Goal: Find specific page/section: Find specific page/section

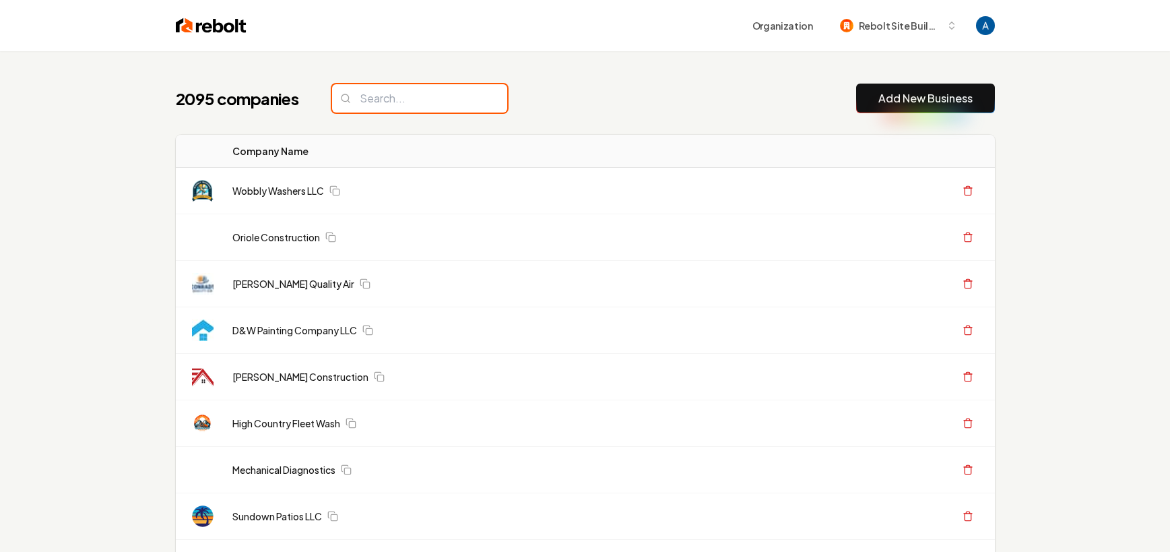
click at [399, 100] on input "search" at bounding box center [419, 98] width 175 height 28
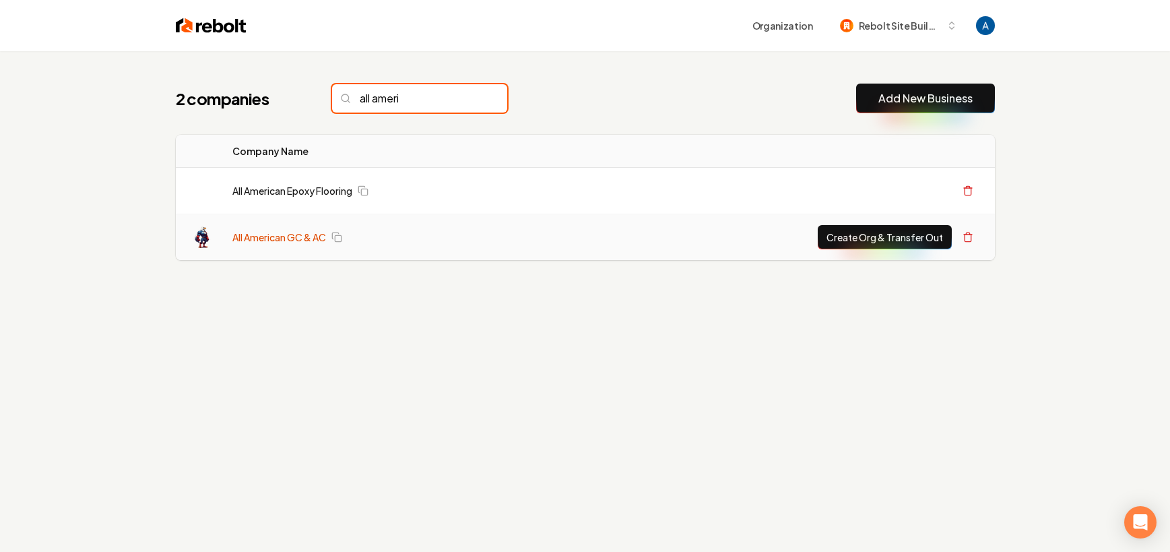
type input "all ameri"
click at [274, 236] on link "All American GC & AC" at bounding box center [279, 236] width 94 height 13
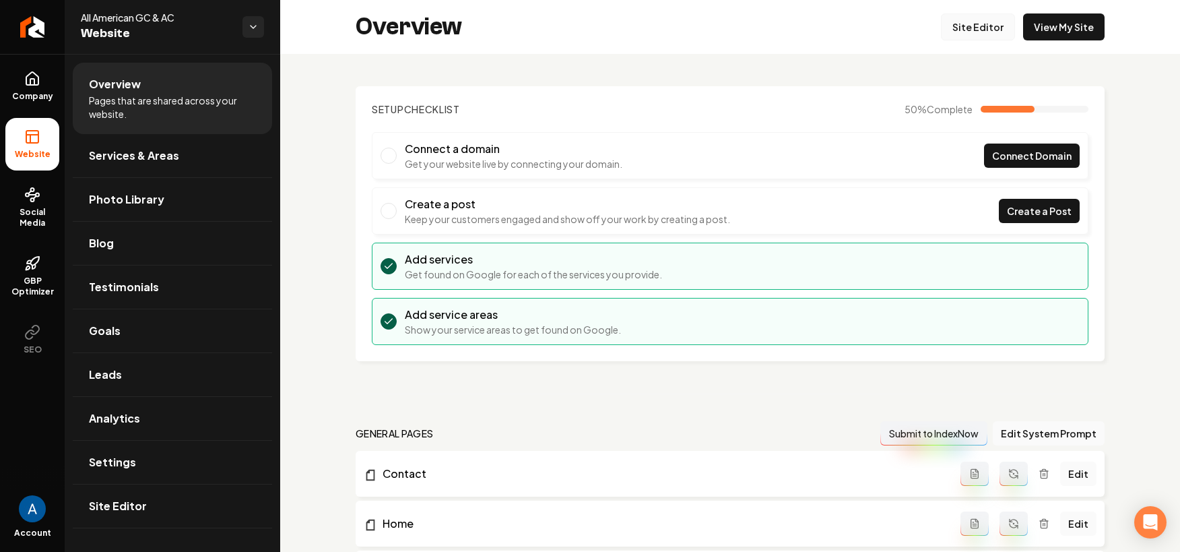
click at [963, 25] on link "Site Editor" at bounding box center [978, 26] width 74 height 27
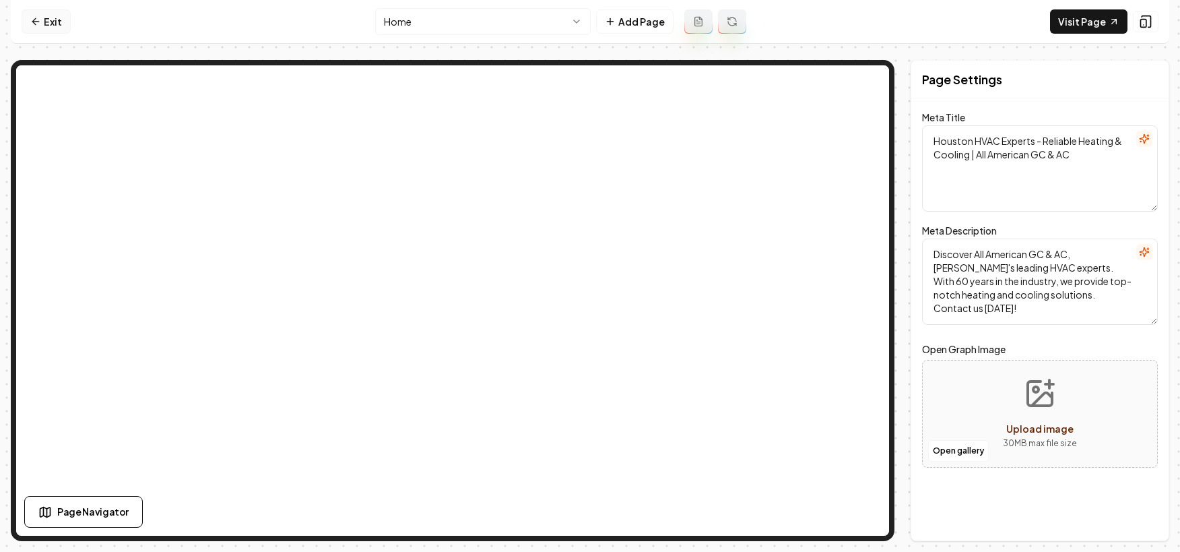
click at [37, 22] on icon at bounding box center [35, 21] width 11 height 11
